Goal: Share content

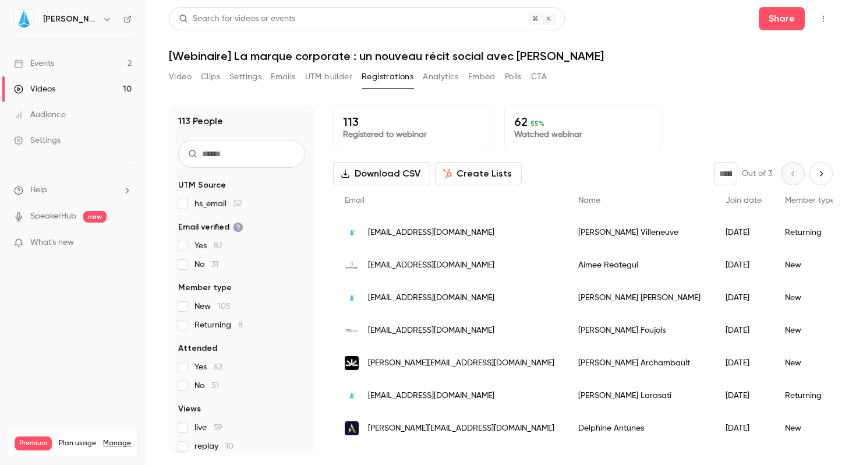
click at [52, 62] on div "Events" at bounding box center [34, 64] width 40 height 12
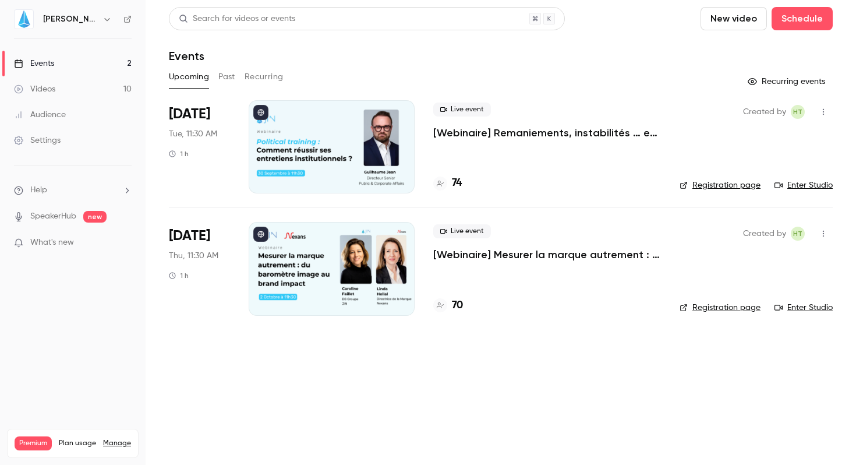
click at [529, 359] on main "Search for videos or events New video Schedule Events Upcoming Past Recurring R…" at bounding box center [501, 232] width 710 height 465
click at [826, 232] on icon "button" at bounding box center [823, 233] width 9 height 8
click at [753, 262] on div "Share" at bounding box center [778, 263] width 89 height 12
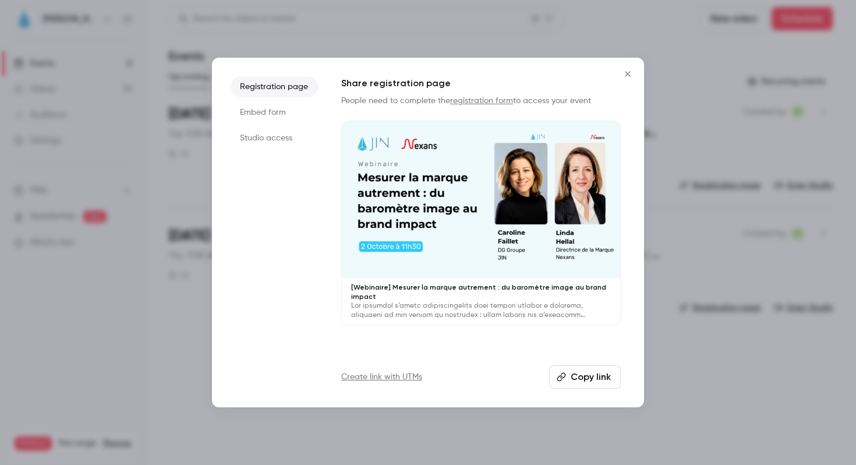
click at [586, 380] on button "Copy link" at bounding box center [585, 376] width 72 height 23
click at [630, 72] on icon "Close" at bounding box center [628, 73] width 14 height 9
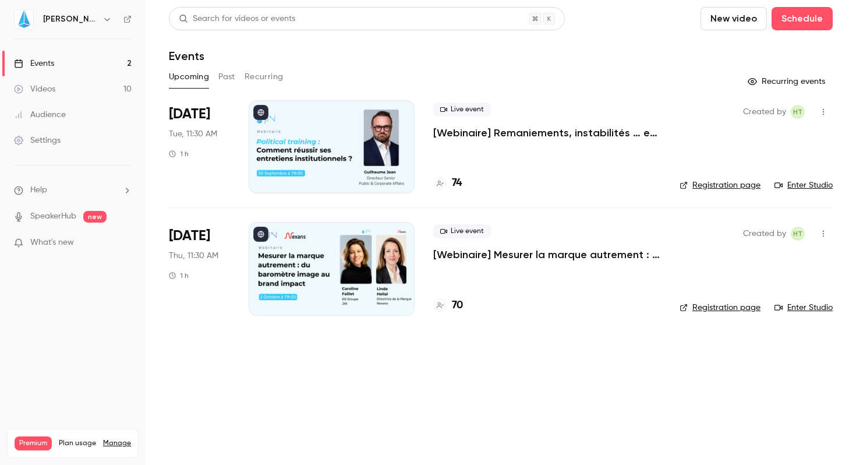
click at [406, 373] on main "Search for videos or events New video Schedule Events Upcoming Past Recurring R…" at bounding box center [501, 232] width 710 height 465
click at [820, 113] on icon "button" at bounding box center [823, 112] width 9 height 8
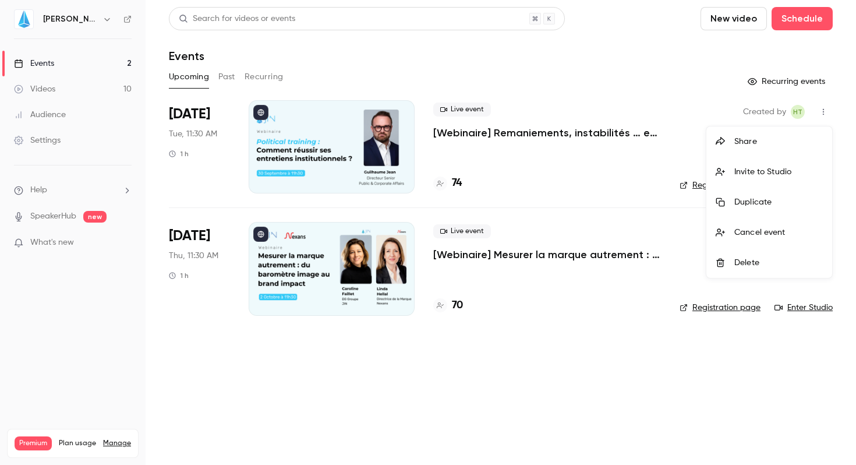
click at [746, 136] on div "Share" at bounding box center [778, 142] width 89 height 12
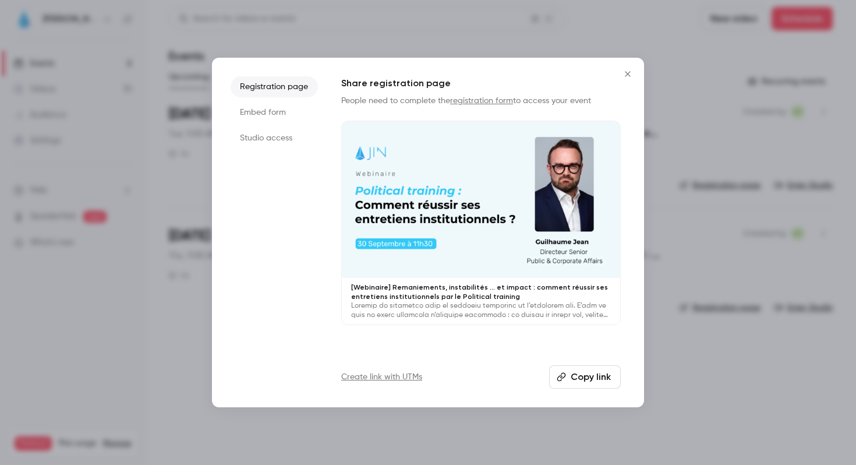
click at [599, 383] on button "Copy link" at bounding box center [585, 376] width 72 height 23
click at [582, 422] on div at bounding box center [428, 232] width 856 height 465
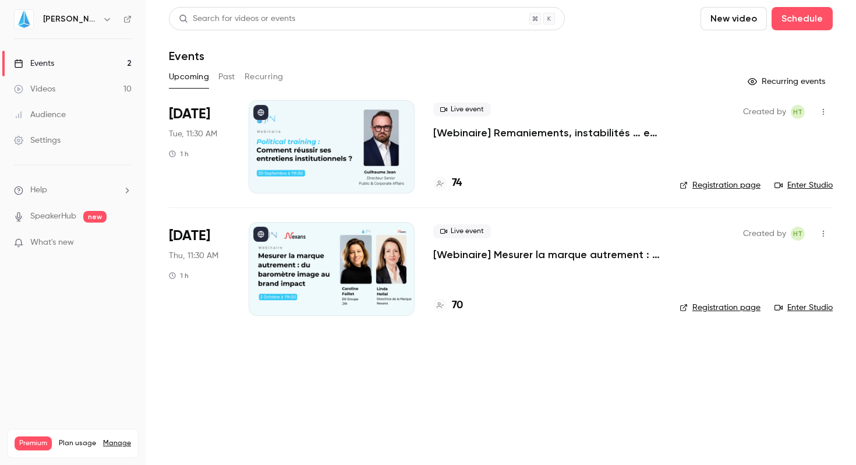
click at [213, 66] on div "Search for videos or events New video Schedule Events Upcoming Past Recurring R…" at bounding box center [501, 168] width 664 height 323
click at [232, 77] on button "Past" at bounding box center [226, 77] width 17 height 19
click at [546, 255] on p "[Webinaire] Mesurer la marque autrement : du baromètre image au brand impact" at bounding box center [547, 254] width 228 height 14
